Goal: Book appointment/travel/reservation

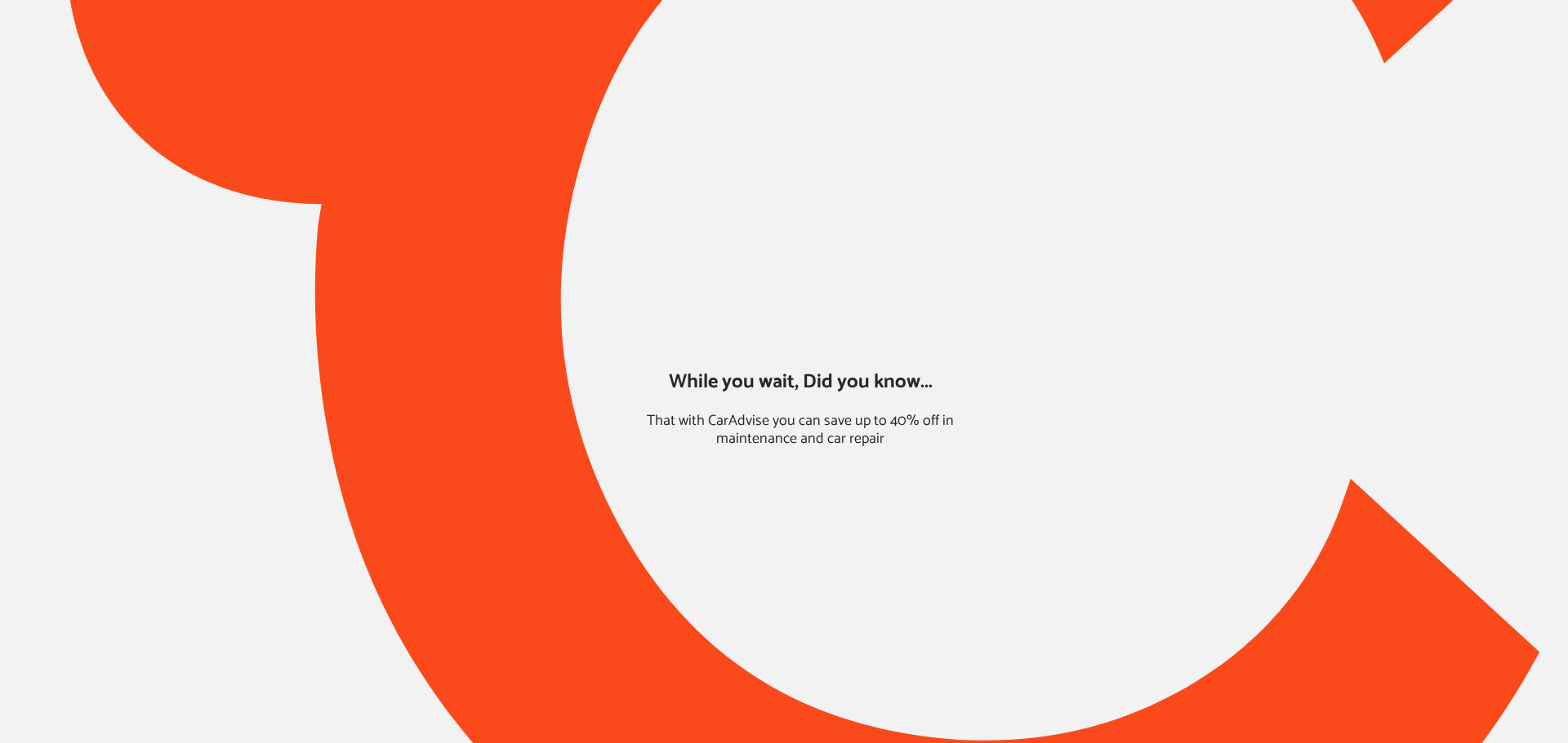
type input "*******"
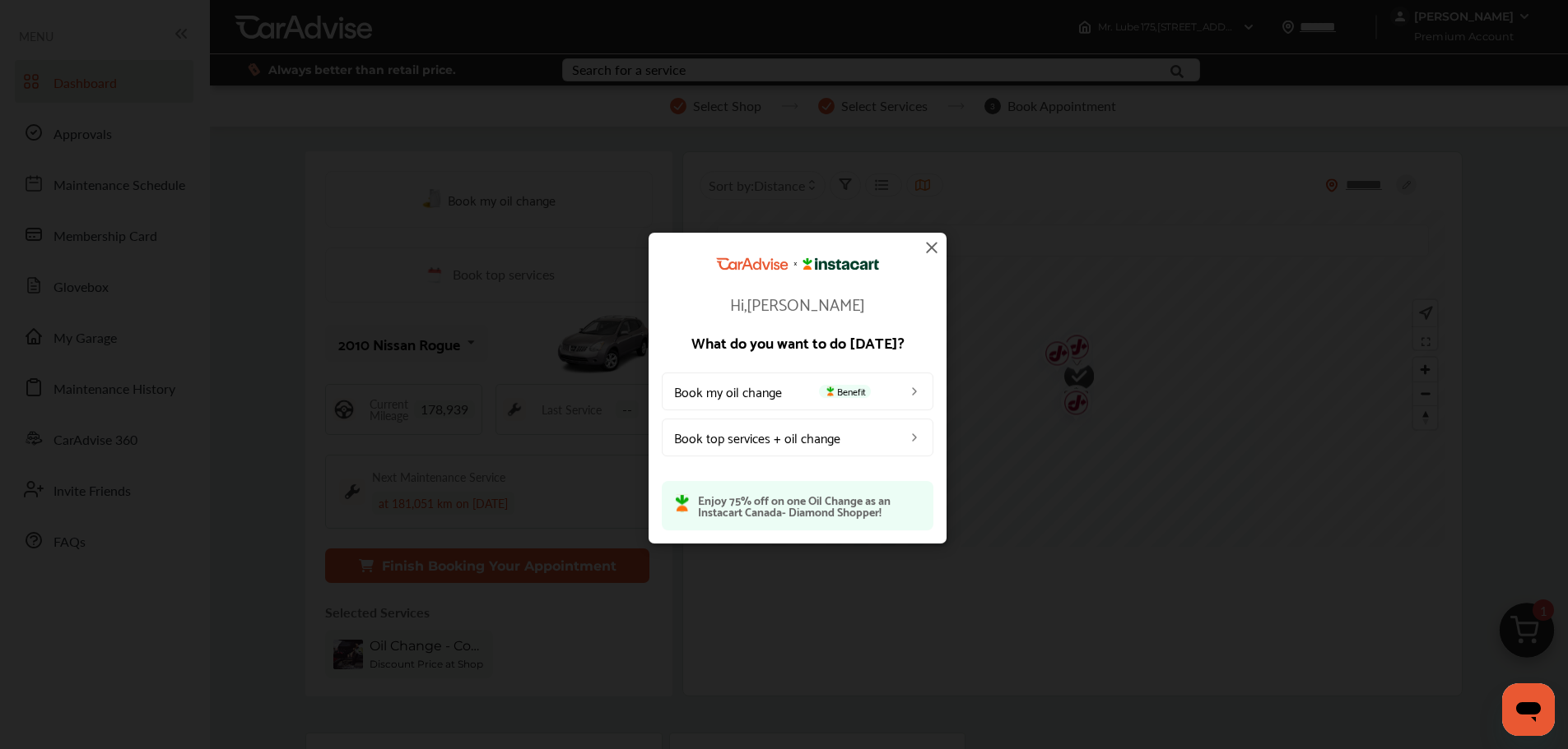
click at [927, 247] on img at bounding box center [932, 248] width 20 height 20
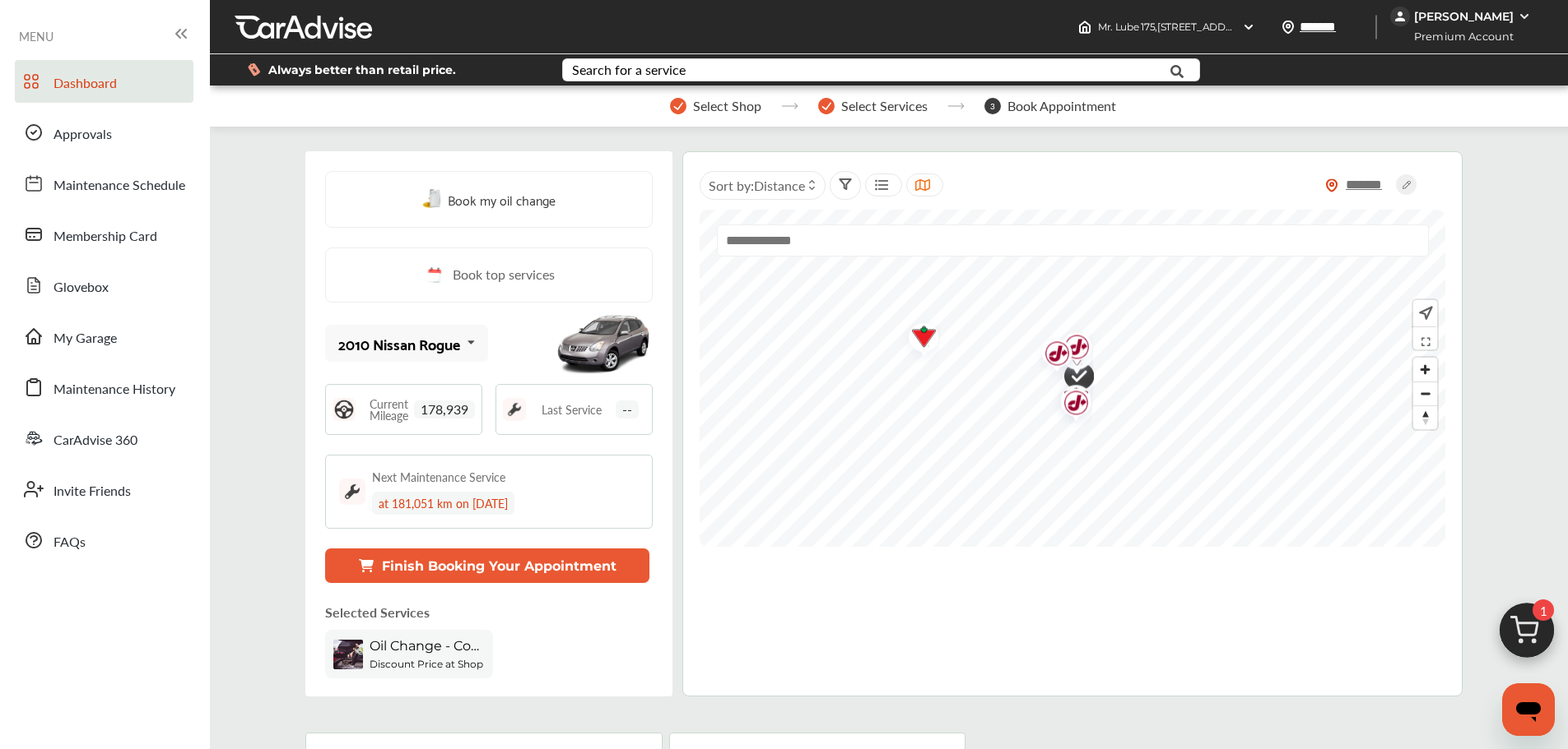
click at [1534, 639] on img at bounding box center [1526, 635] width 79 height 79
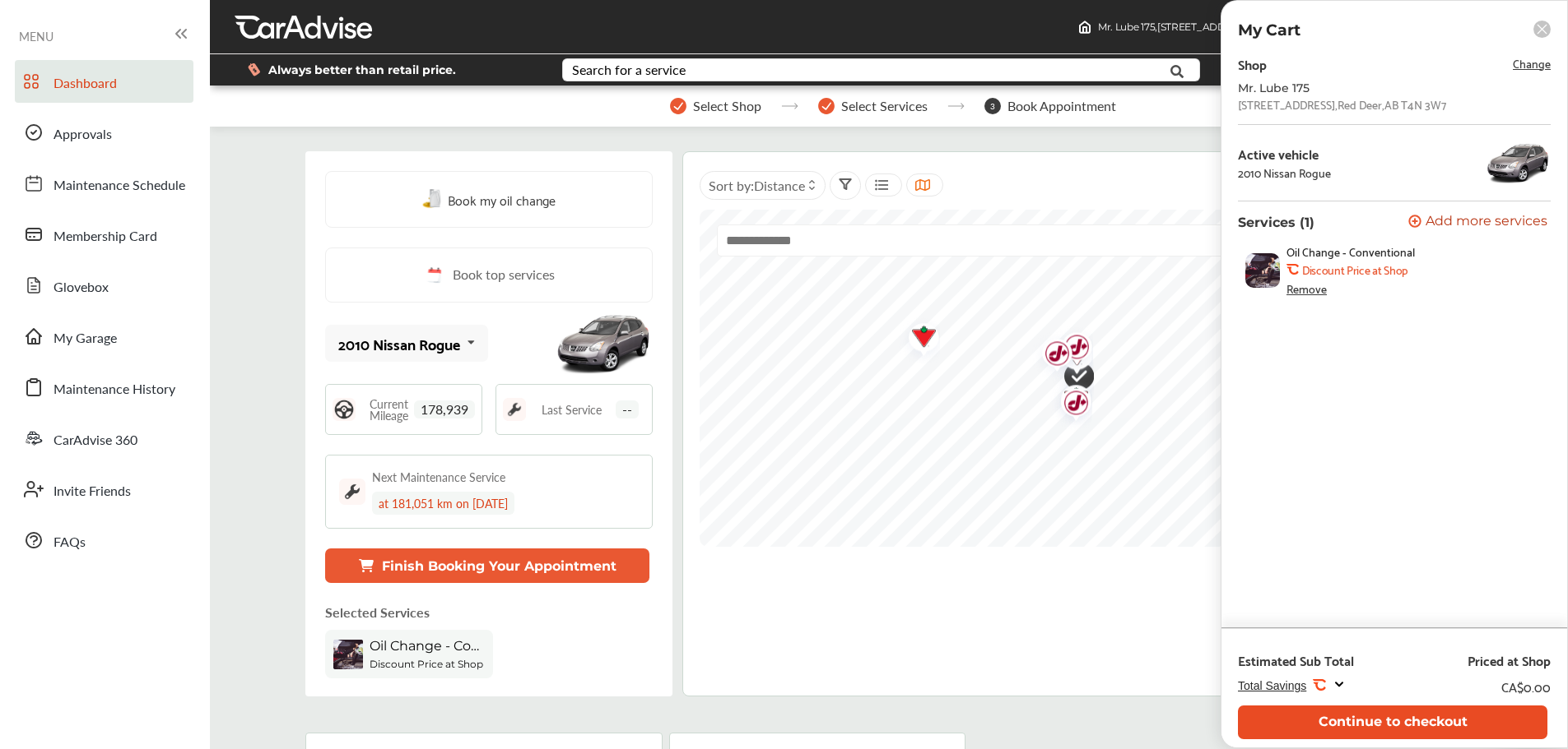
click at [1406, 728] on button "Continue to checkout" at bounding box center [1392, 722] width 310 height 33
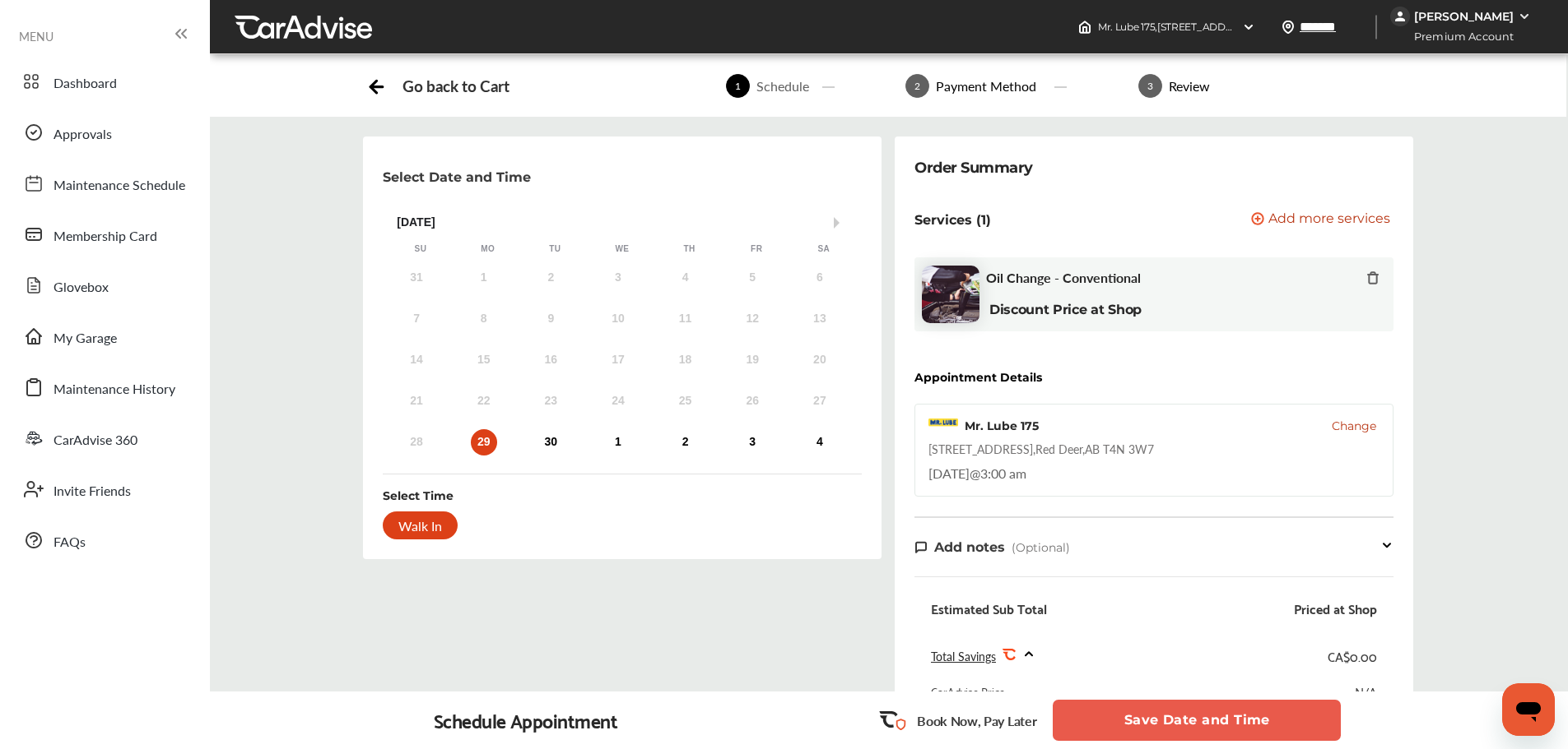
click at [1238, 721] on button "Save Date and Time" at bounding box center [1196, 720] width 288 height 41
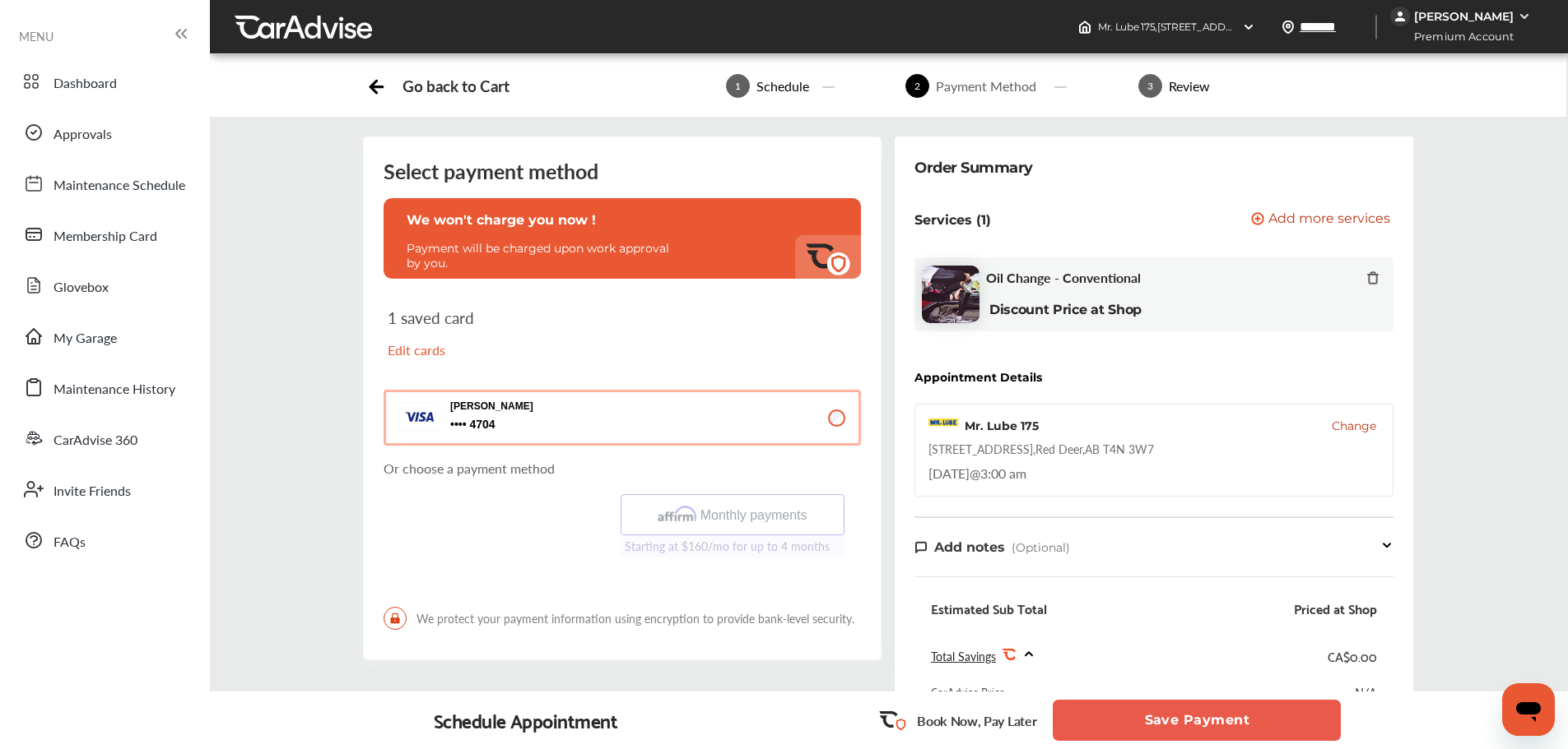
click at [1199, 722] on button "Save Payment" at bounding box center [1196, 720] width 288 height 41
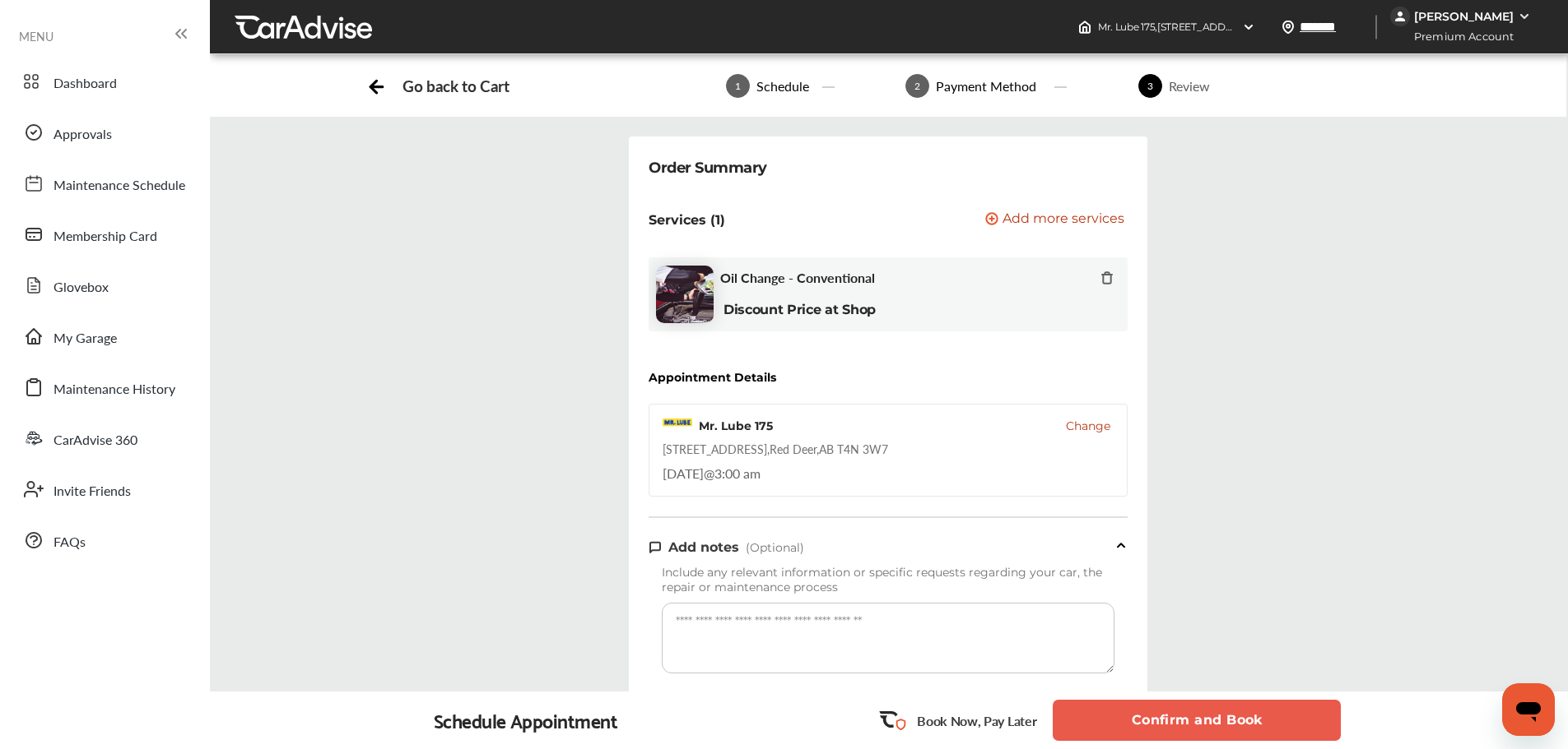
drag, startPoint x: 1197, startPoint y: 722, endPoint x: 1189, endPoint y: 726, distance: 8.9
click at [1189, 726] on button "Confirm and Book" at bounding box center [1196, 720] width 288 height 41
